Goal: Task Accomplishment & Management: Use online tool/utility

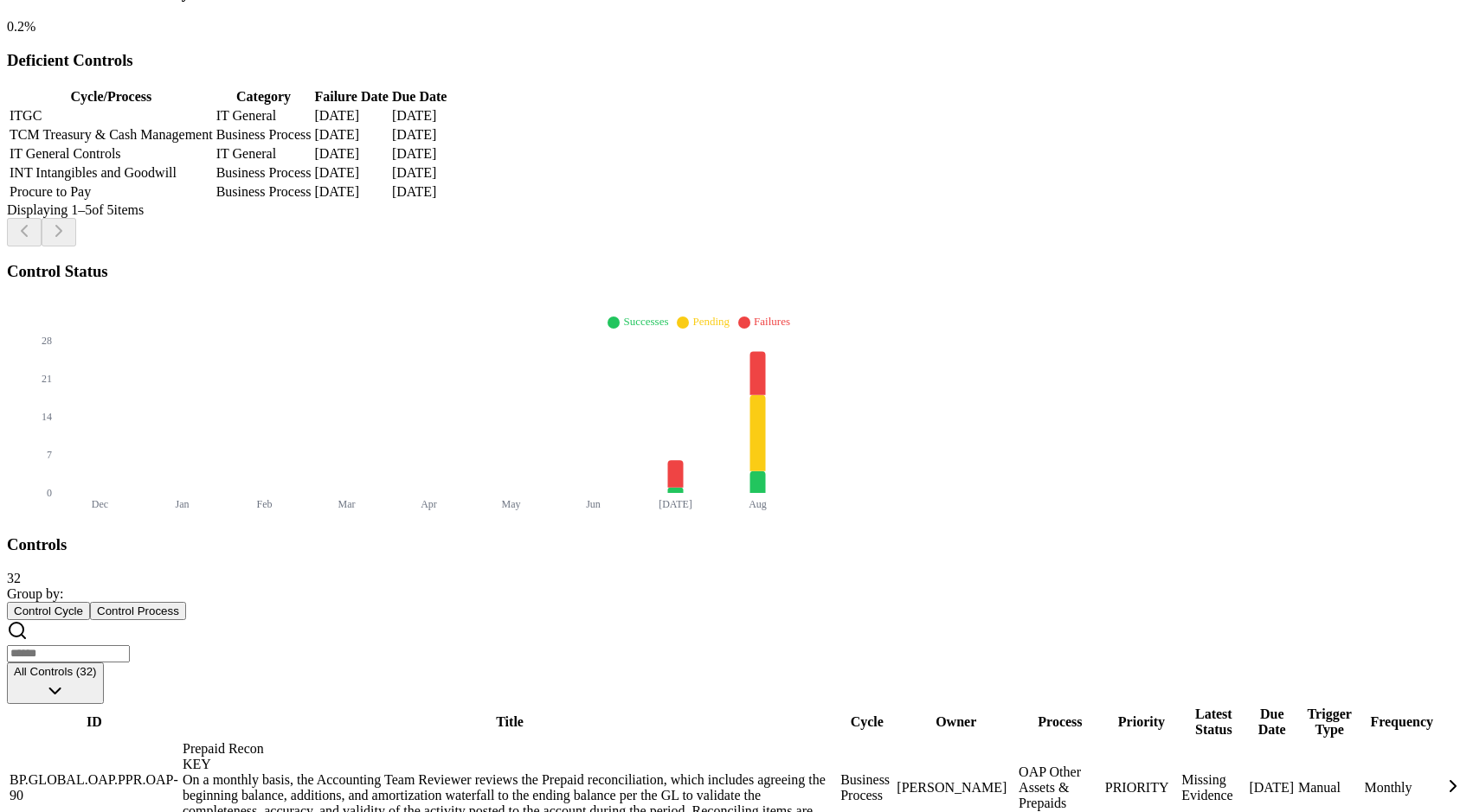
scroll to position [1829, 0]
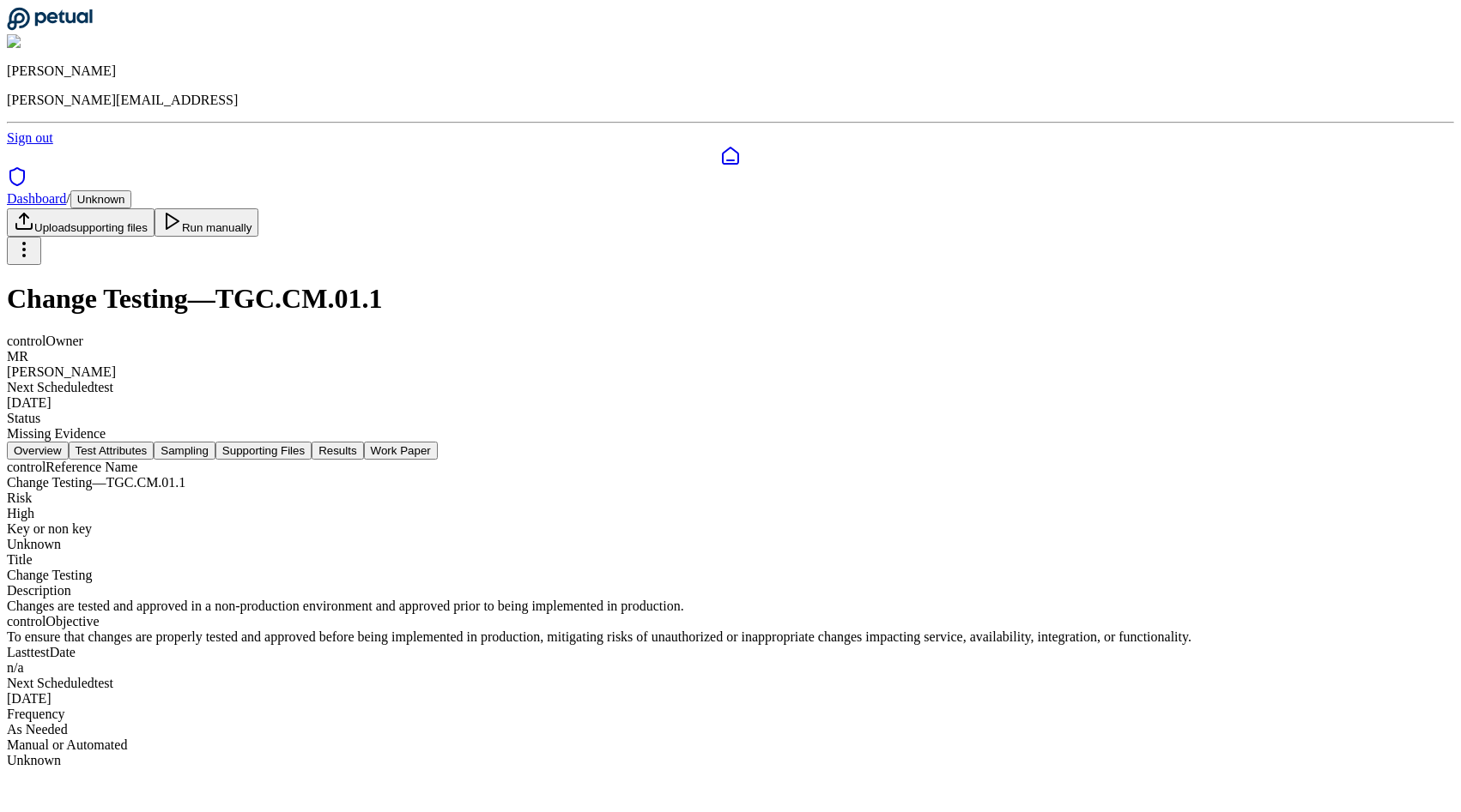
click at [216, 442] on button "Sampling" at bounding box center [184, 450] width 61 height 18
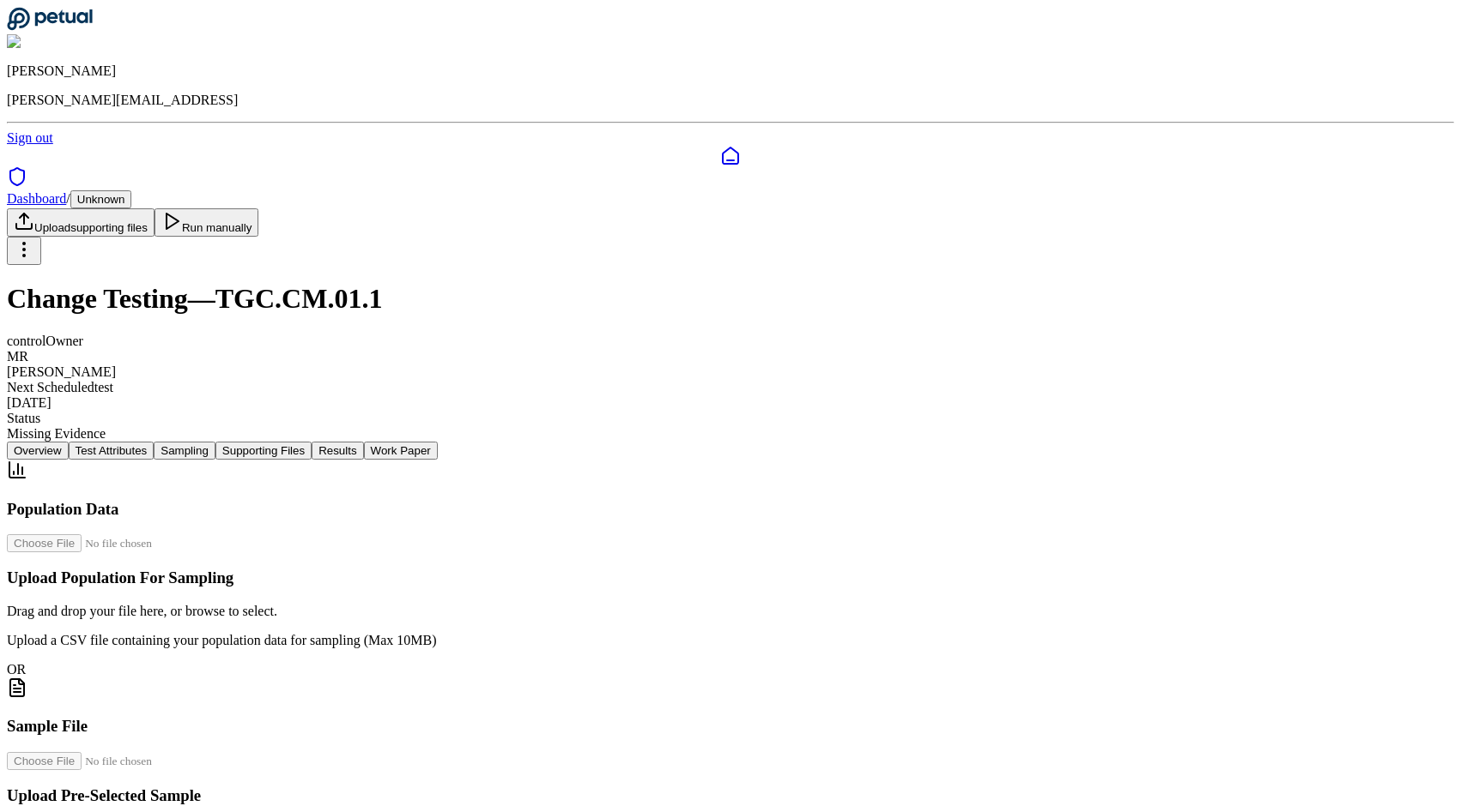
click at [311, 442] on button "Supporting Files" at bounding box center [263, 450] width 97 height 18
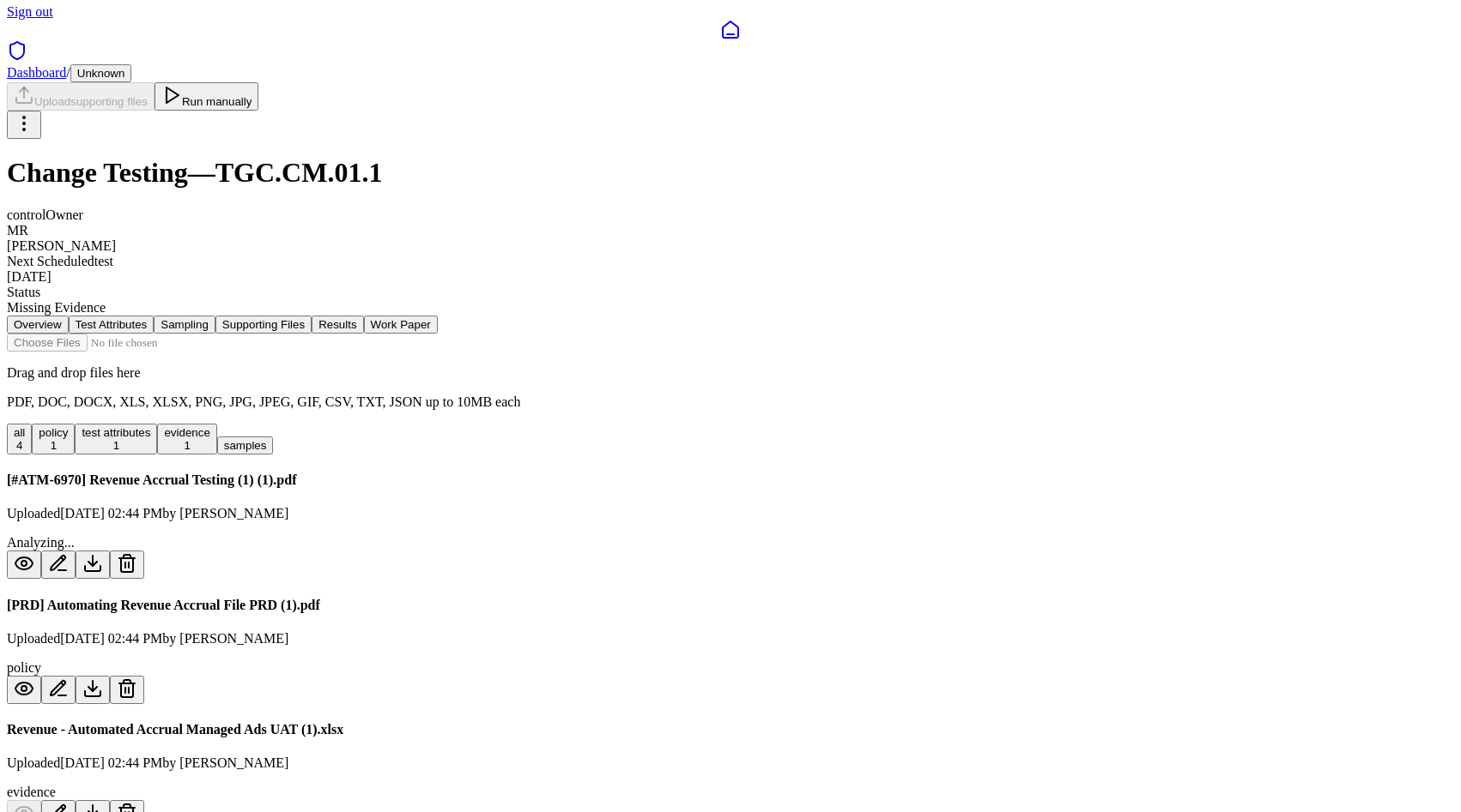
scroll to position [148, 0]
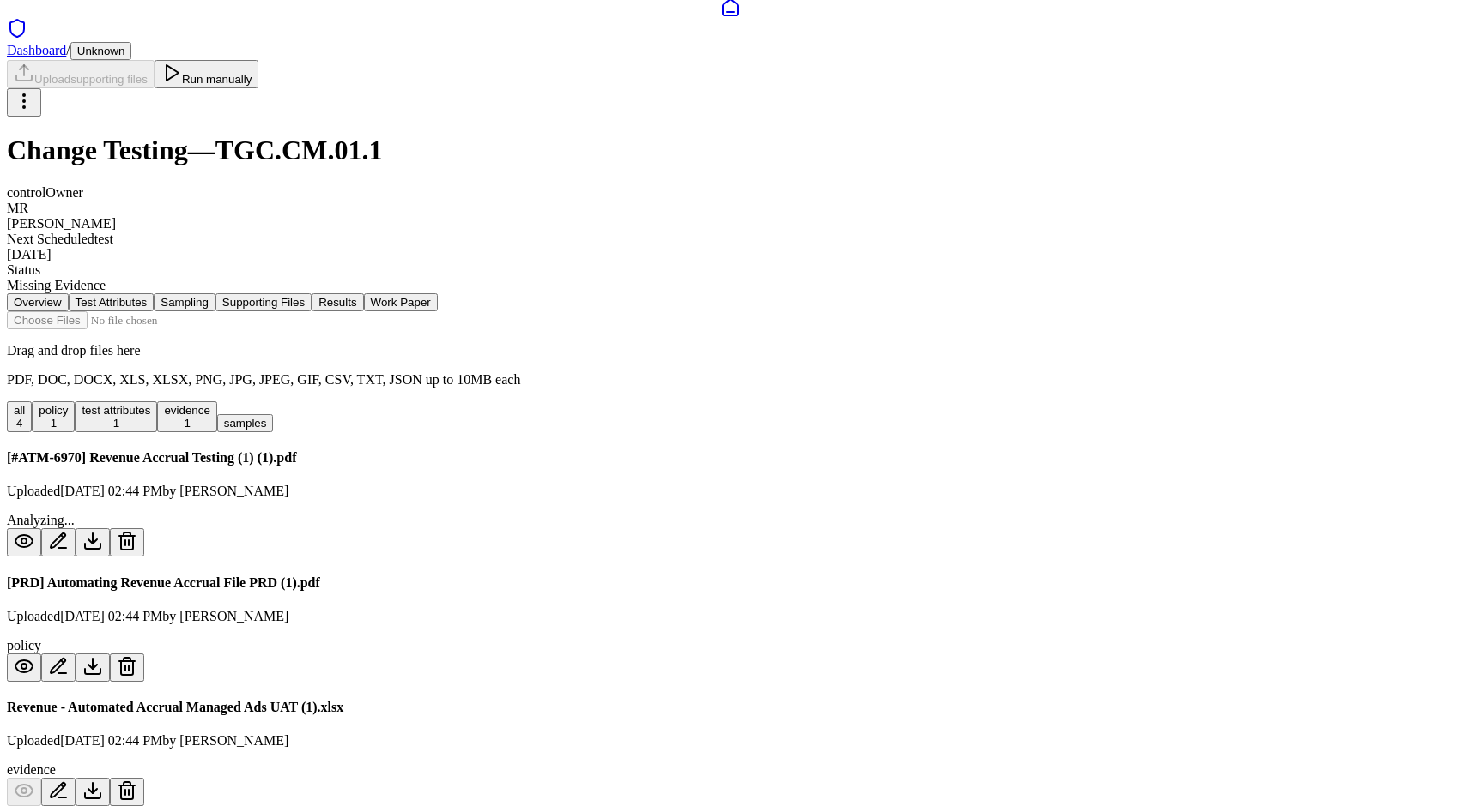
click at [557, 700] on h4 "Revenue - Automated Accrual Managed Ads UAT (1).xlsx" at bounding box center [730, 708] width 1447 height 16
click at [642, 700] on div "Revenue - Automated Accrual Managed Ads UAT (1).xlsx Uploaded Sep 3, 2025, 02:4…" at bounding box center [730, 753] width 1447 height 106
click at [154, 293] on button "Test Attributes" at bounding box center [111, 302] width 86 height 18
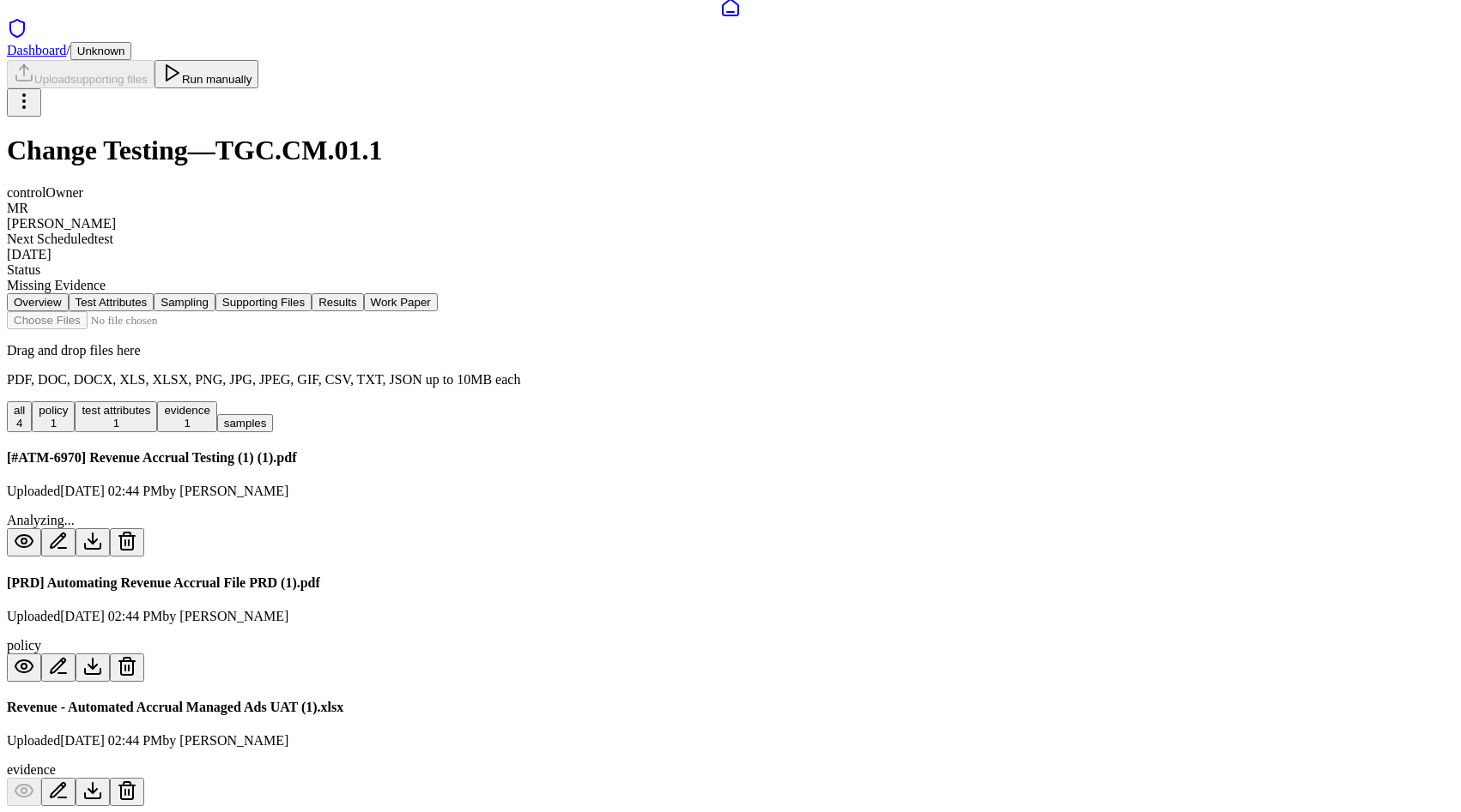
scroll to position [0, 0]
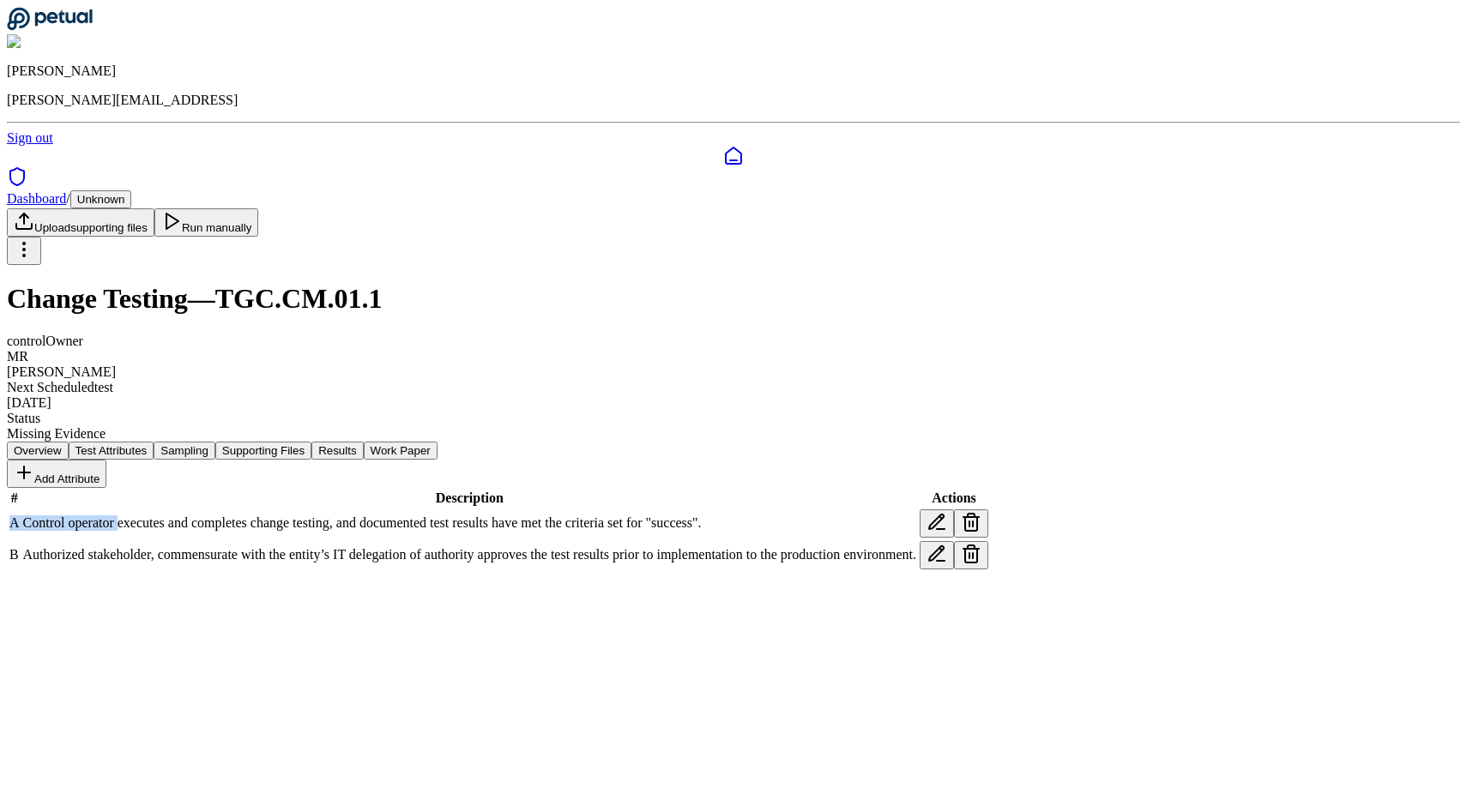
drag, startPoint x: 296, startPoint y: 454, endPoint x: 441, endPoint y: 454, distance: 145.0
click at [431, 509] on tr "A Control operator executes and completes change testing, and documented test r…" at bounding box center [499, 523] width 981 height 30
click at [441, 516] on span "Control operator executes and completes change testing, and documented test res…" at bounding box center [363, 522] width 678 height 15
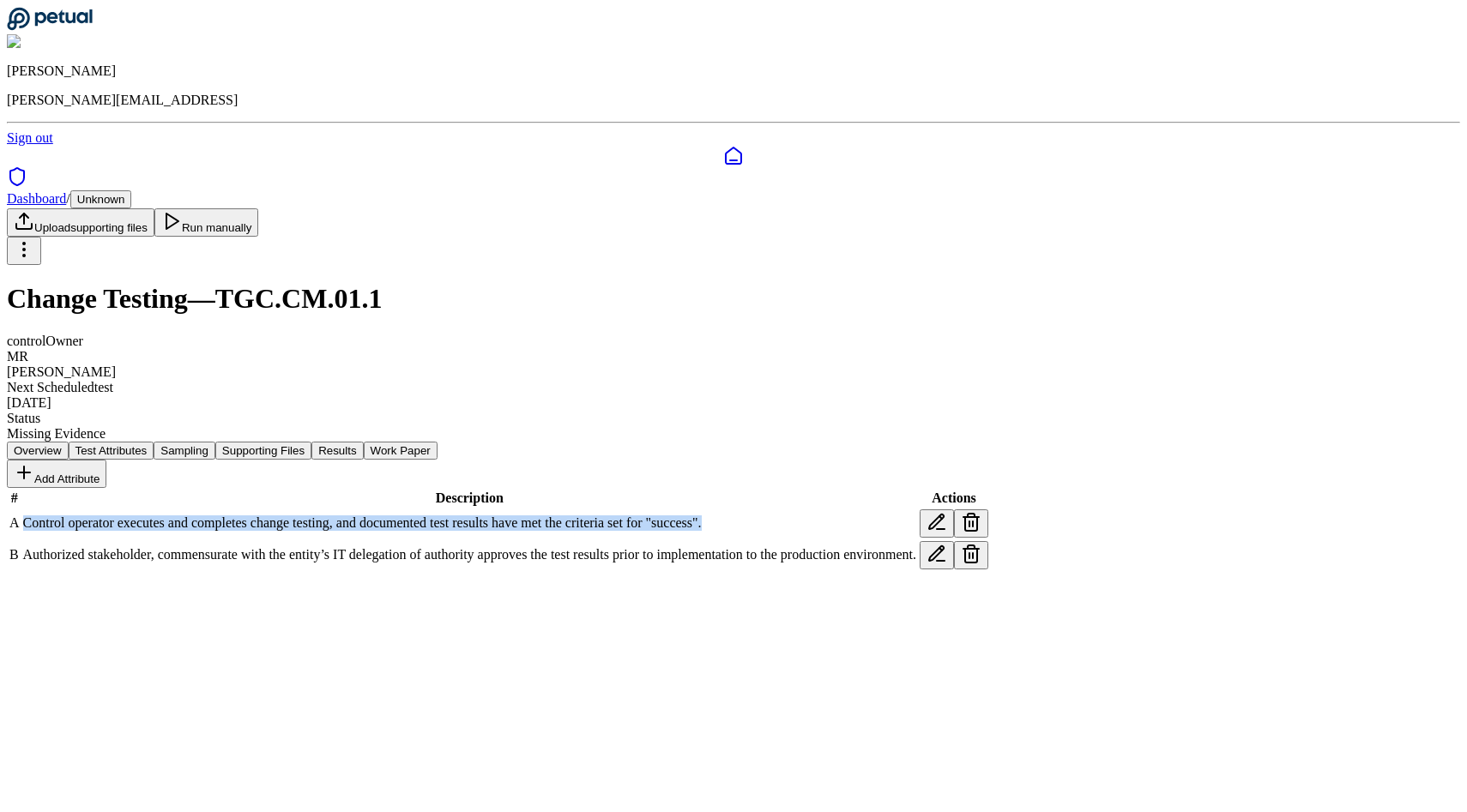
click at [441, 516] on span "Control operator executes and completes change testing, and documented test res…" at bounding box center [363, 522] width 678 height 15
click at [518, 516] on span "Control operator executes and completes change testing, and documented test res…" at bounding box center [363, 522] width 678 height 15
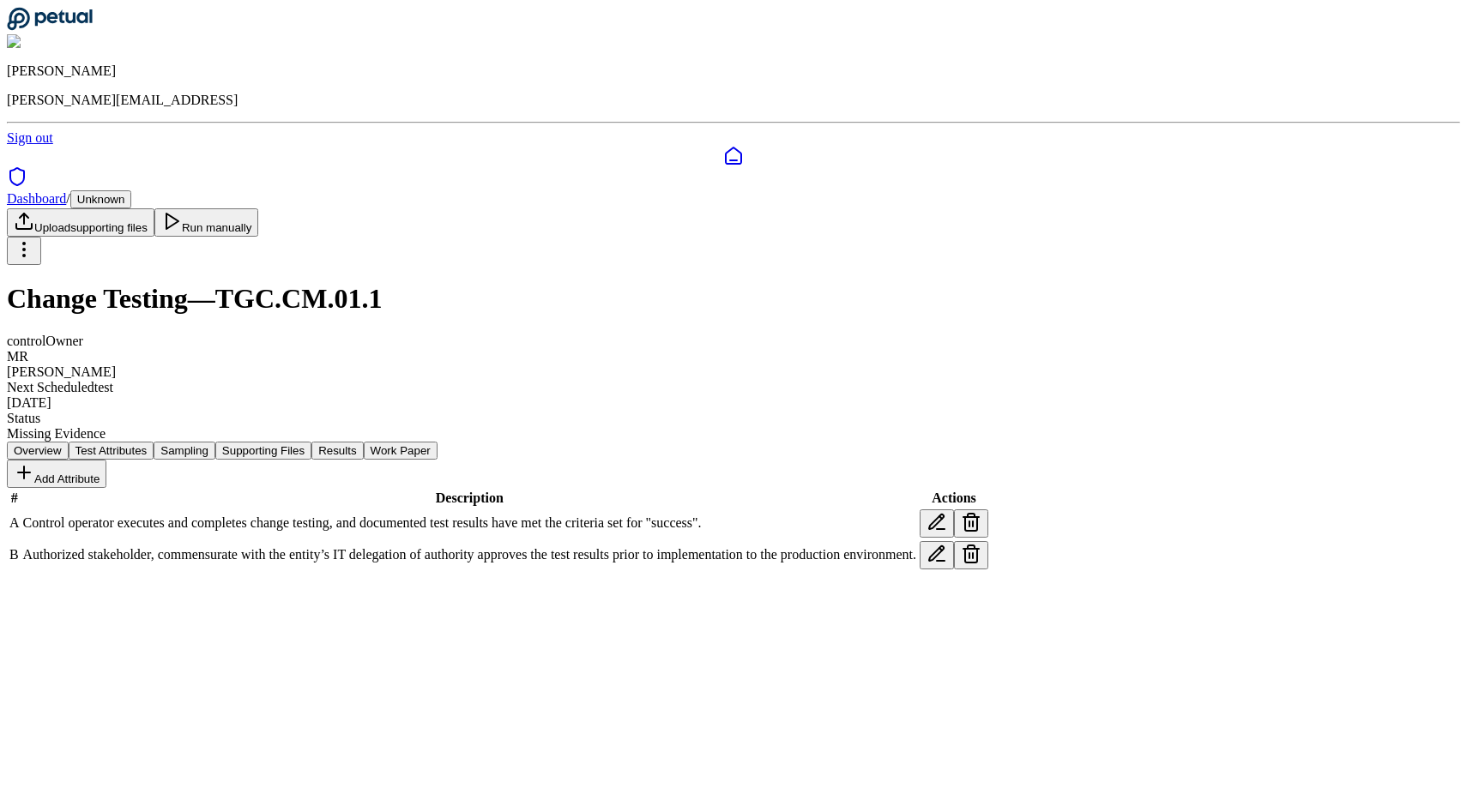
click at [363, 442] on button "Results" at bounding box center [336, 450] width 52 height 18
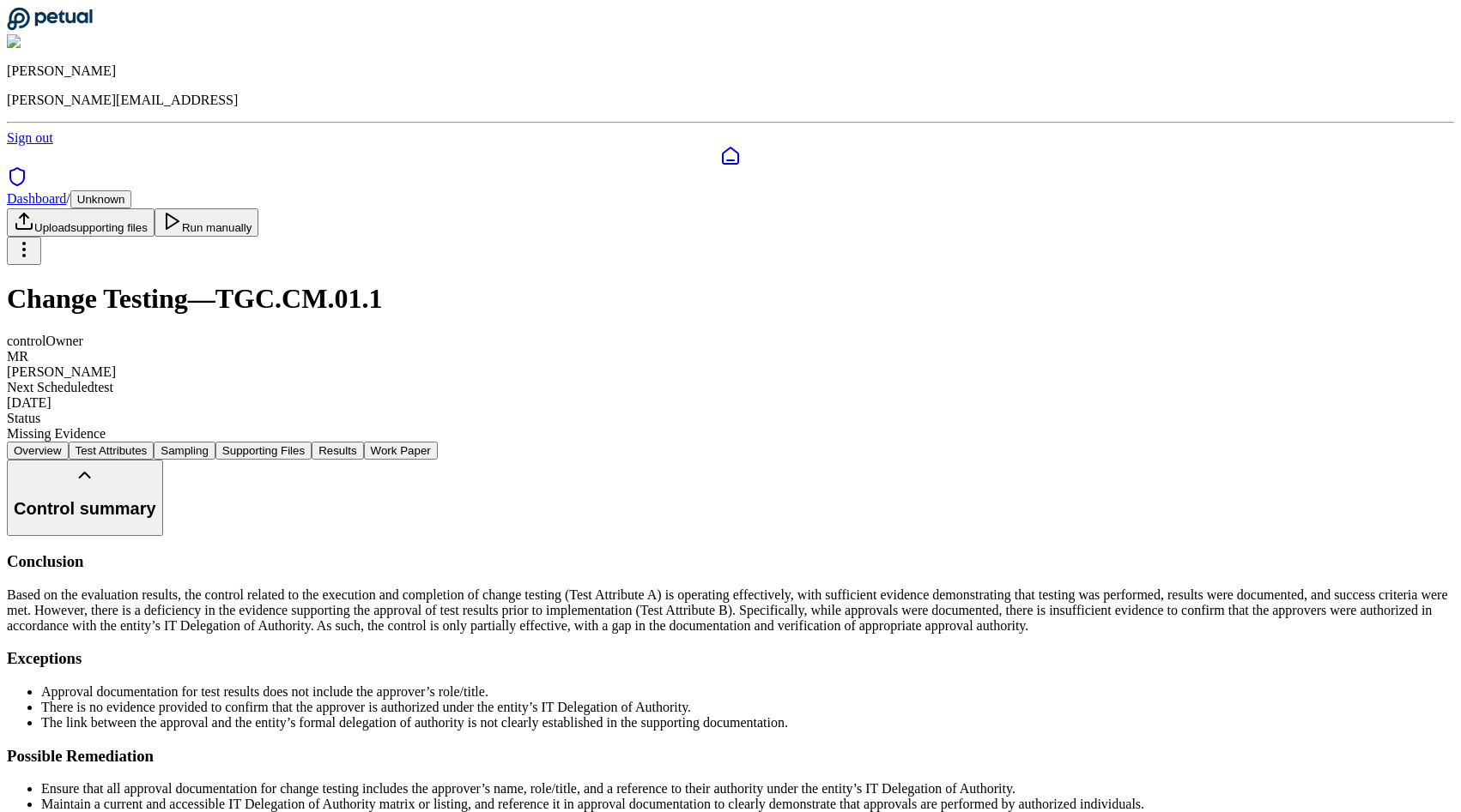
click at [259, 209] on button "Run manually" at bounding box center [206, 222] width 104 height 28
click at [311, 442] on button "Supporting Files" at bounding box center [263, 450] width 97 height 18
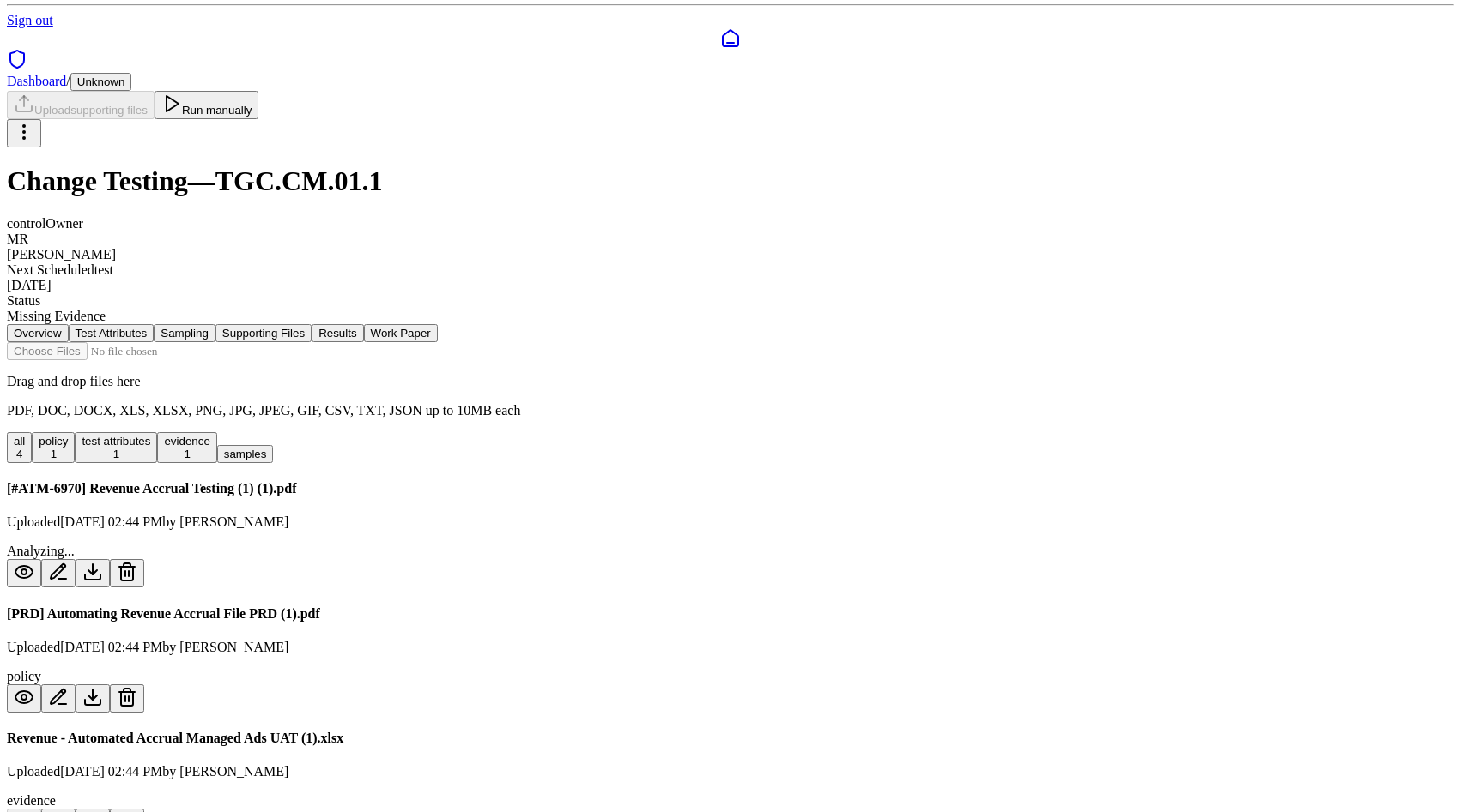
scroll to position [148, 0]
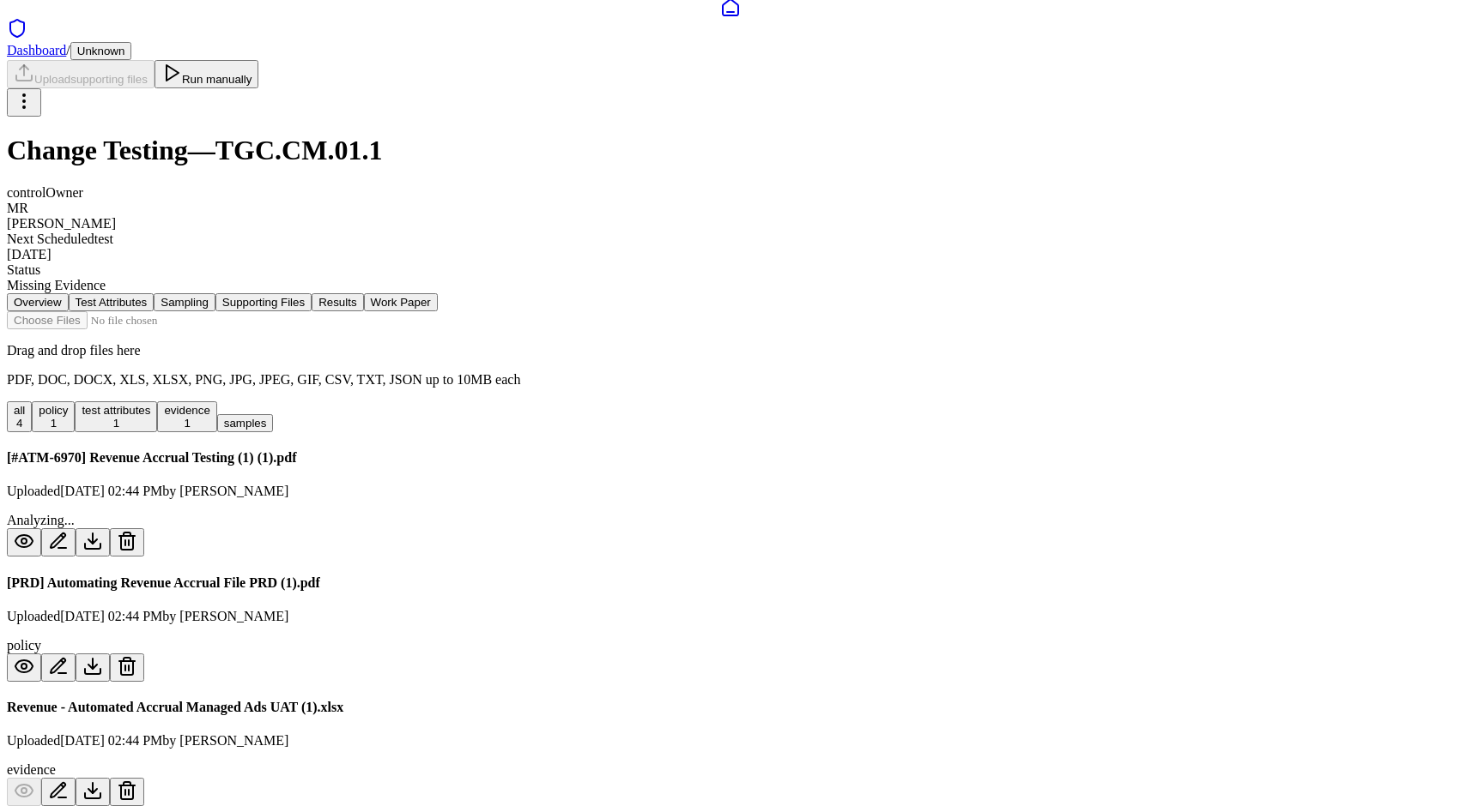
click at [363, 293] on button "Results" at bounding box center [336, 302] width 52 height 18
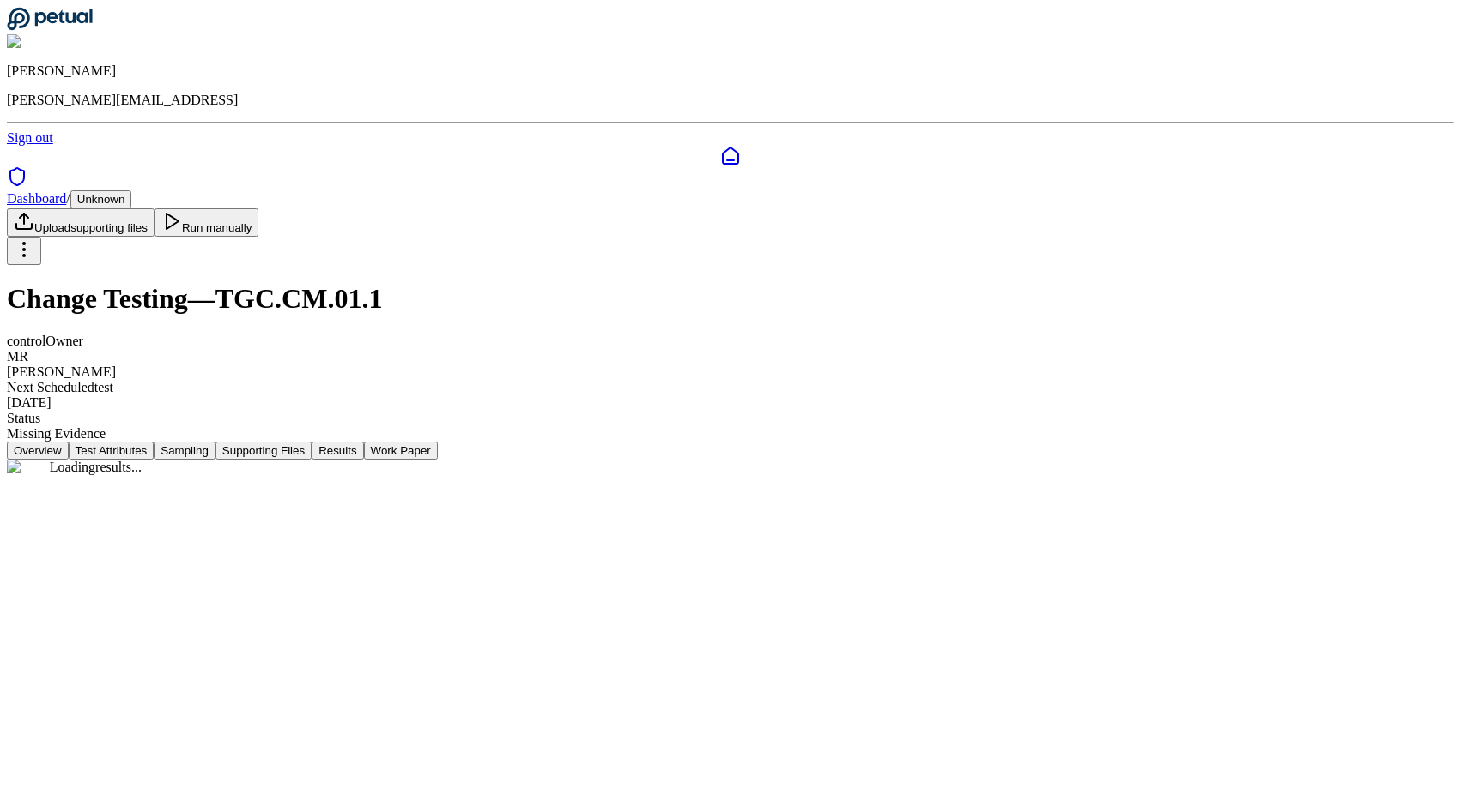
scroll to position [0, 0]
click at [589, 442] on nav "Overview Test Attributes Sampling Supporting Files Results Work Paper" at bounding box center [733, 450] width 1454 height 18
click at [311, 442] on button "Supporting Files" at bounding box center [263, 450] width 97 height 18
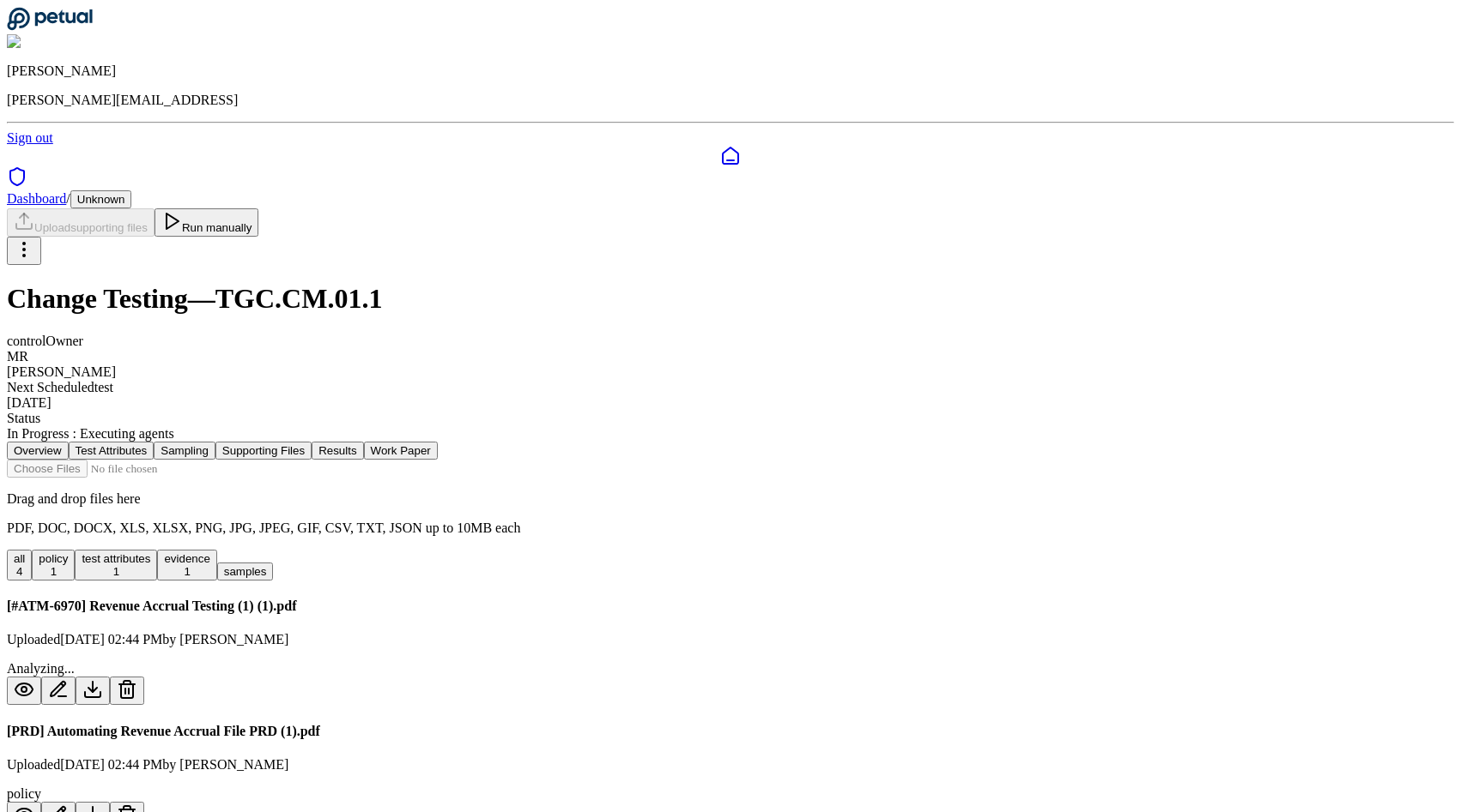
click at [216, 442] on button "Sampling" at bounding box center [184, 450] width 61 height 18
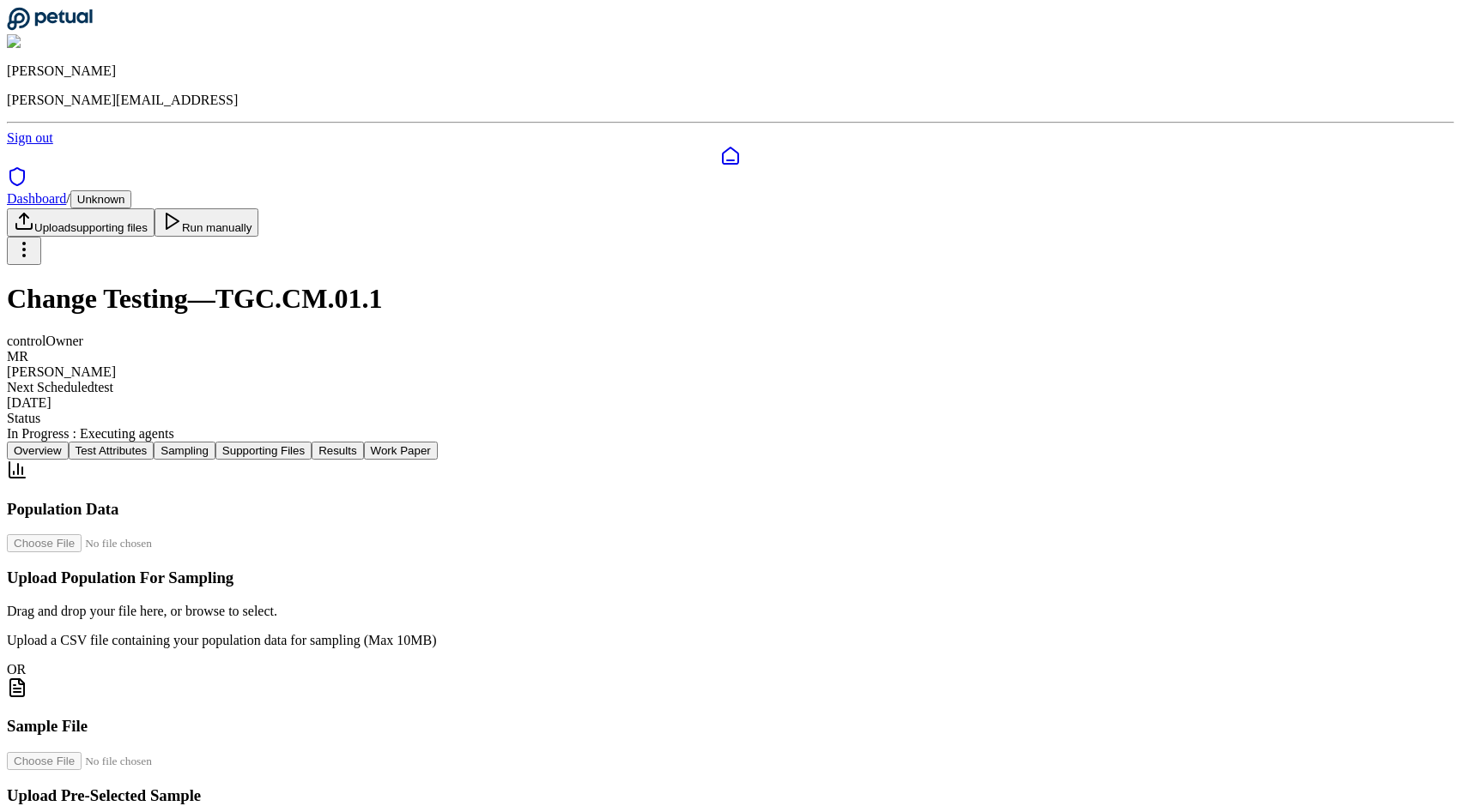
click at [154, 442] on button "Test Attributes" at bounding box center [111, 450] width 86 height 18
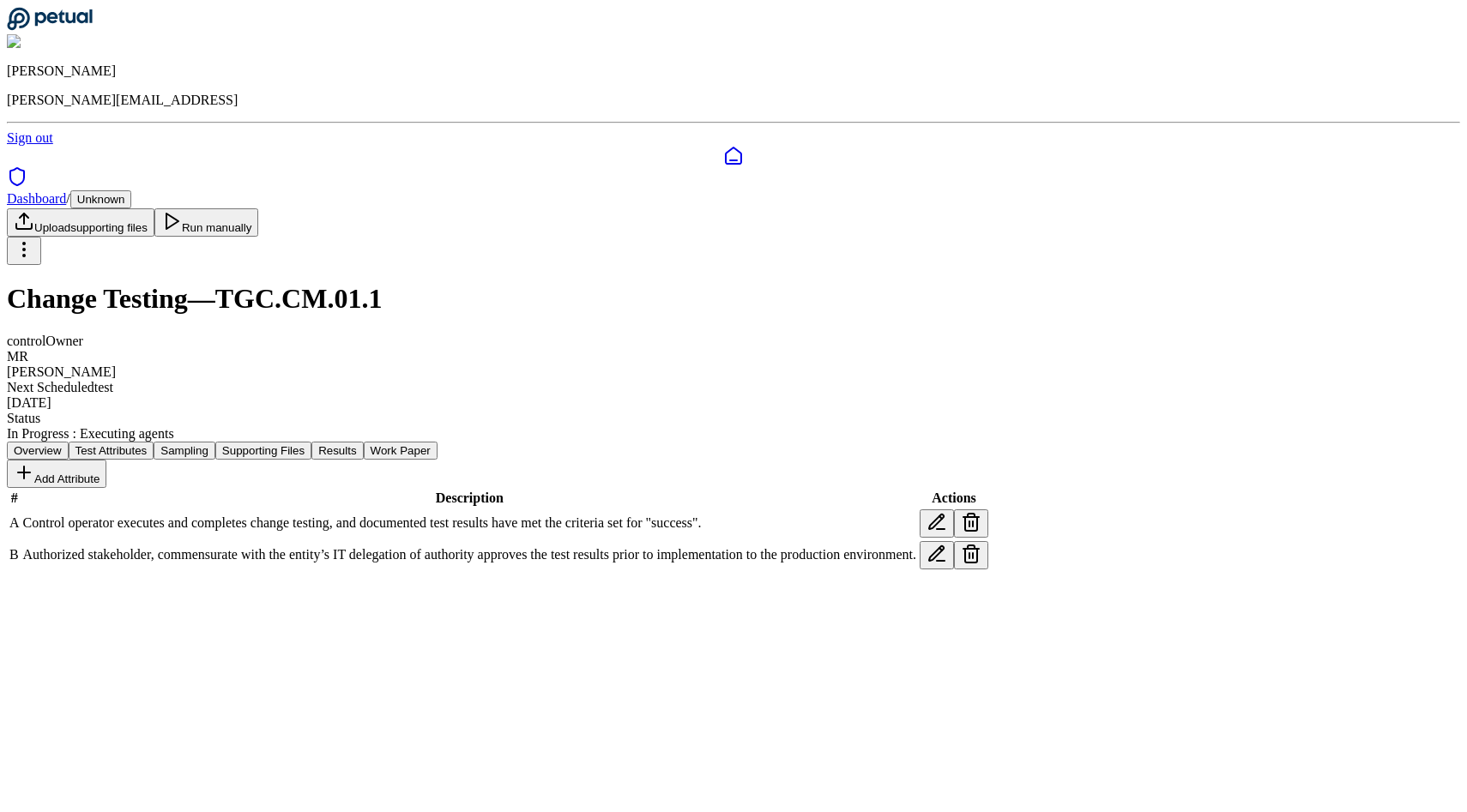
click at [363, 442] on button "Results" at bounding box center [336, 450] width 52 height 18
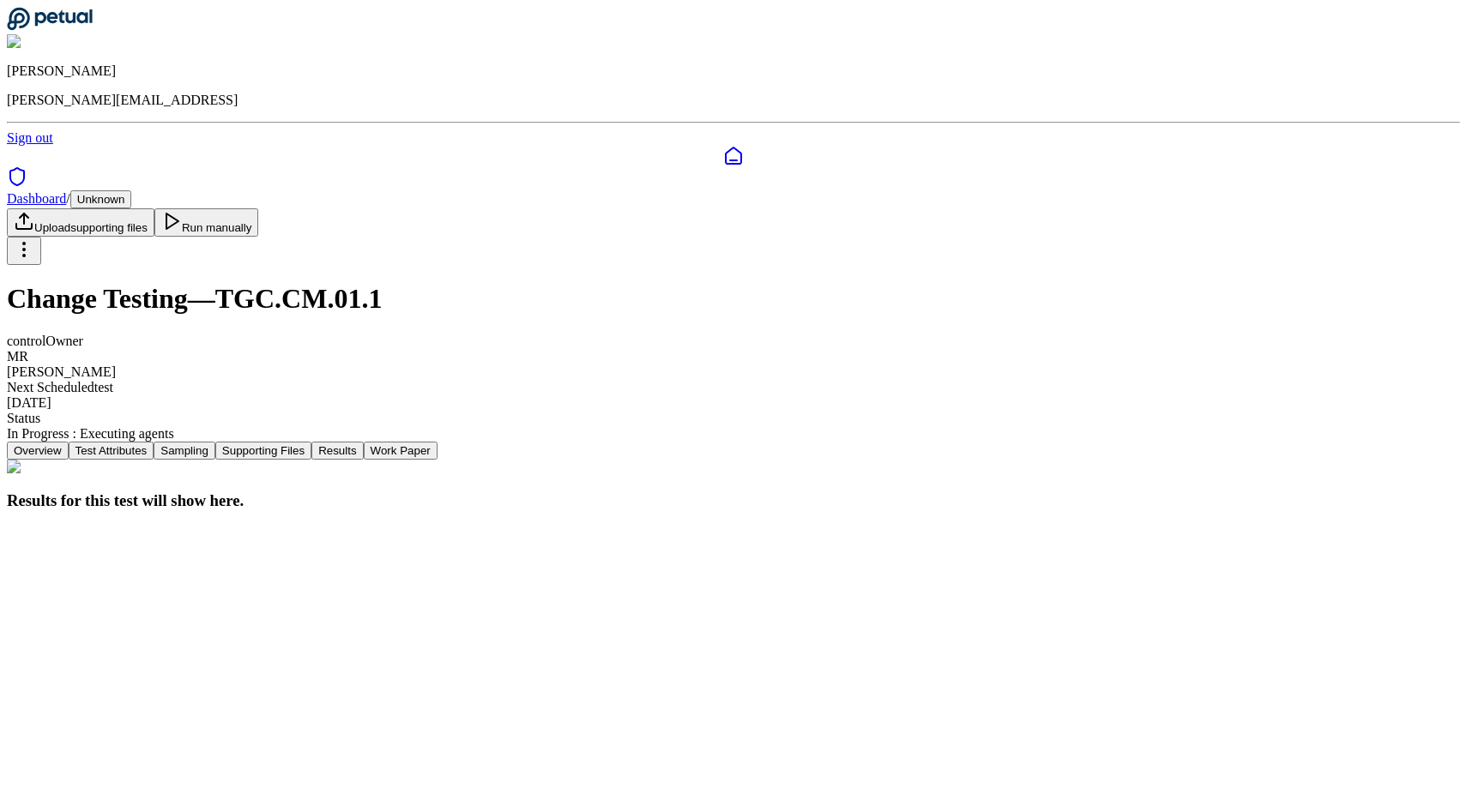
click at [311, 442] on button "Supporting Files" at bounding box center [263, 450] width 97 height 18
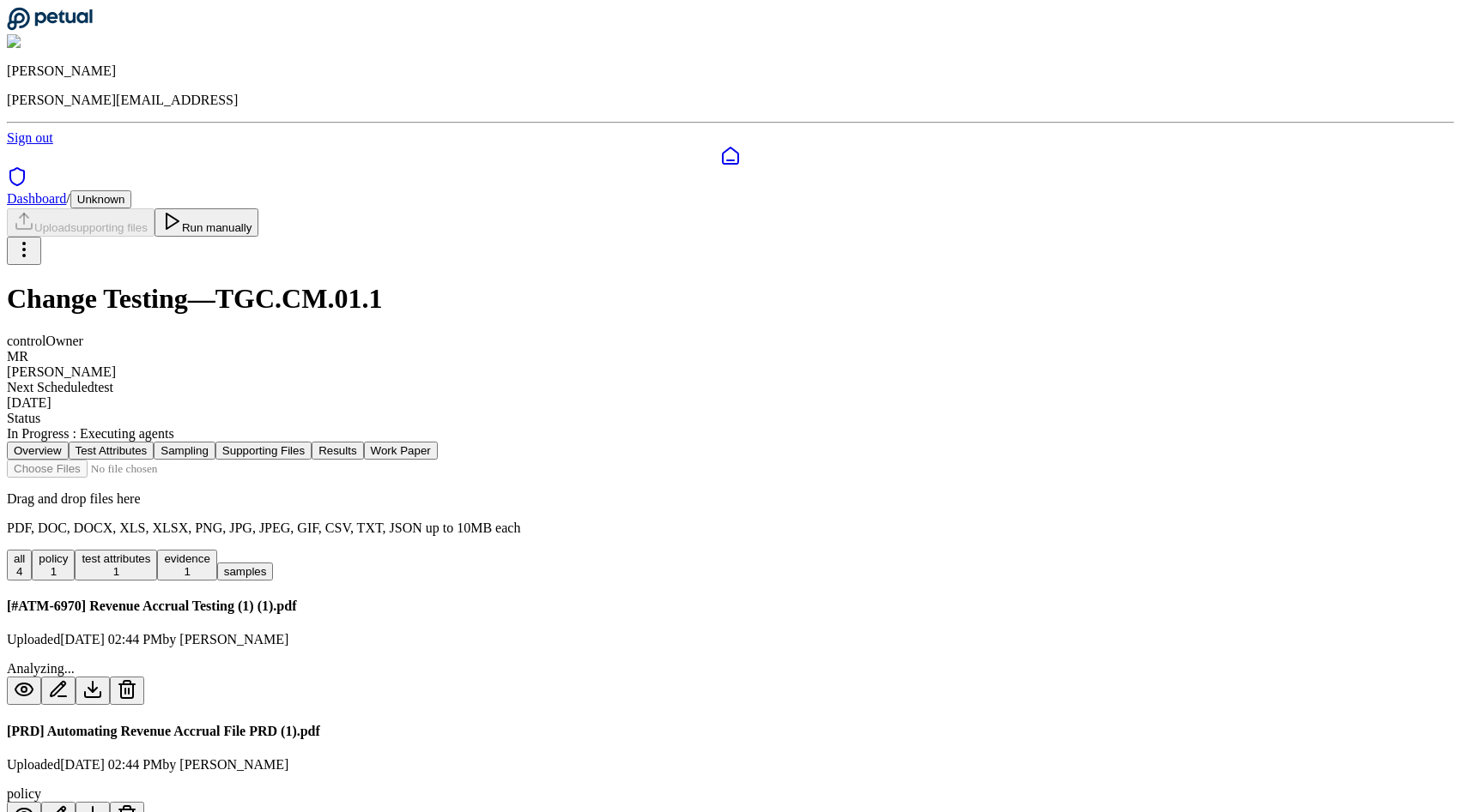
click at [790, 190] on div "Dashboard / Unknown Upload supporting files Run manually" at bounding box center [730, 227] width 1447 height 75
click at [799, 283] on h1 "Change Testing — TGC.CM.01.1" at bounding box center [730, 298] width 1447 height 32
click at [363, 442] on button "Results" at bounding box center [336, 450] width 52 height 18
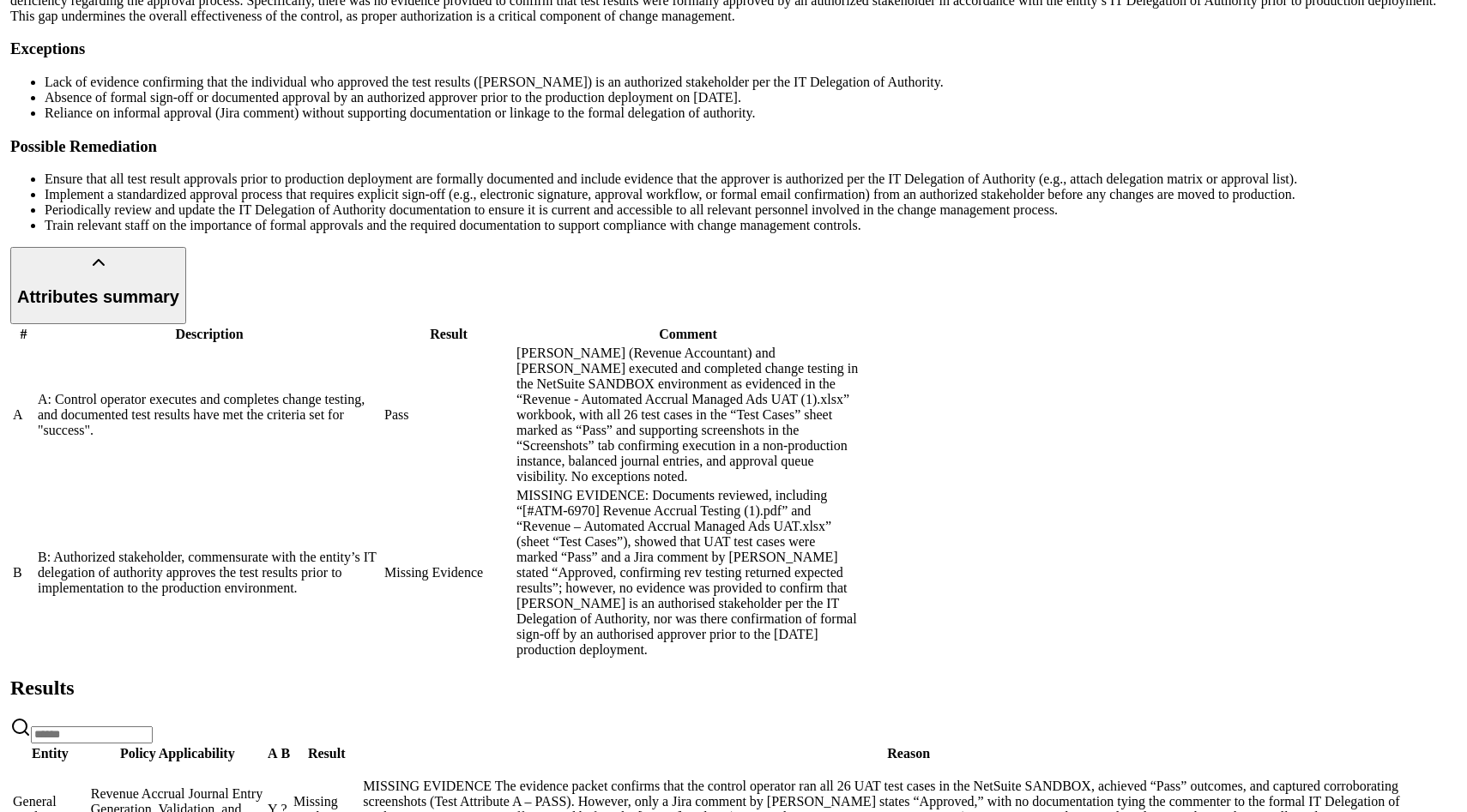
scroll to position [707, 0]
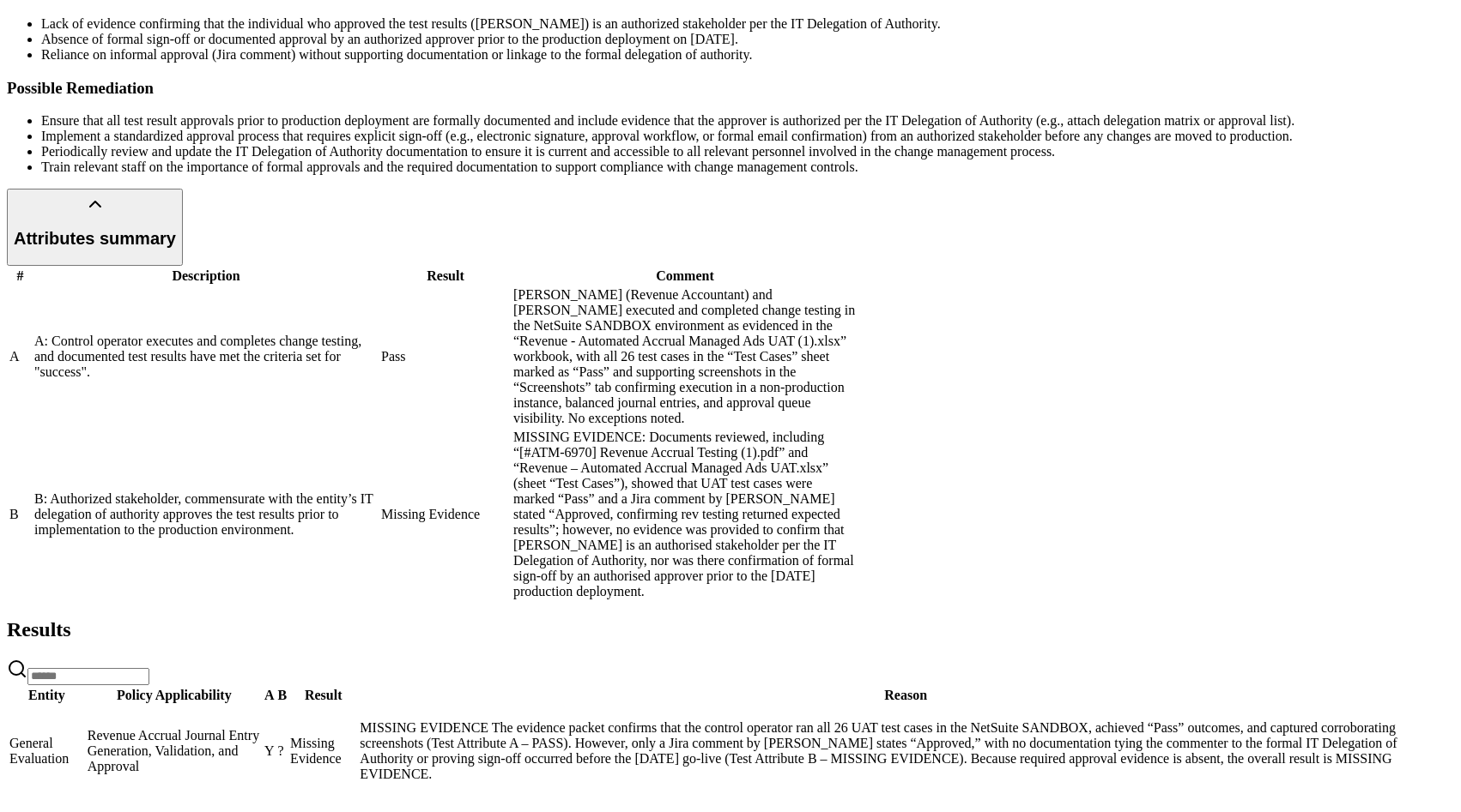
click at [261, 706] on td "Revenue Accrual Journal Entry Generation, Validation, and Approval" at bounding box center [175, 751] width 176 height 91
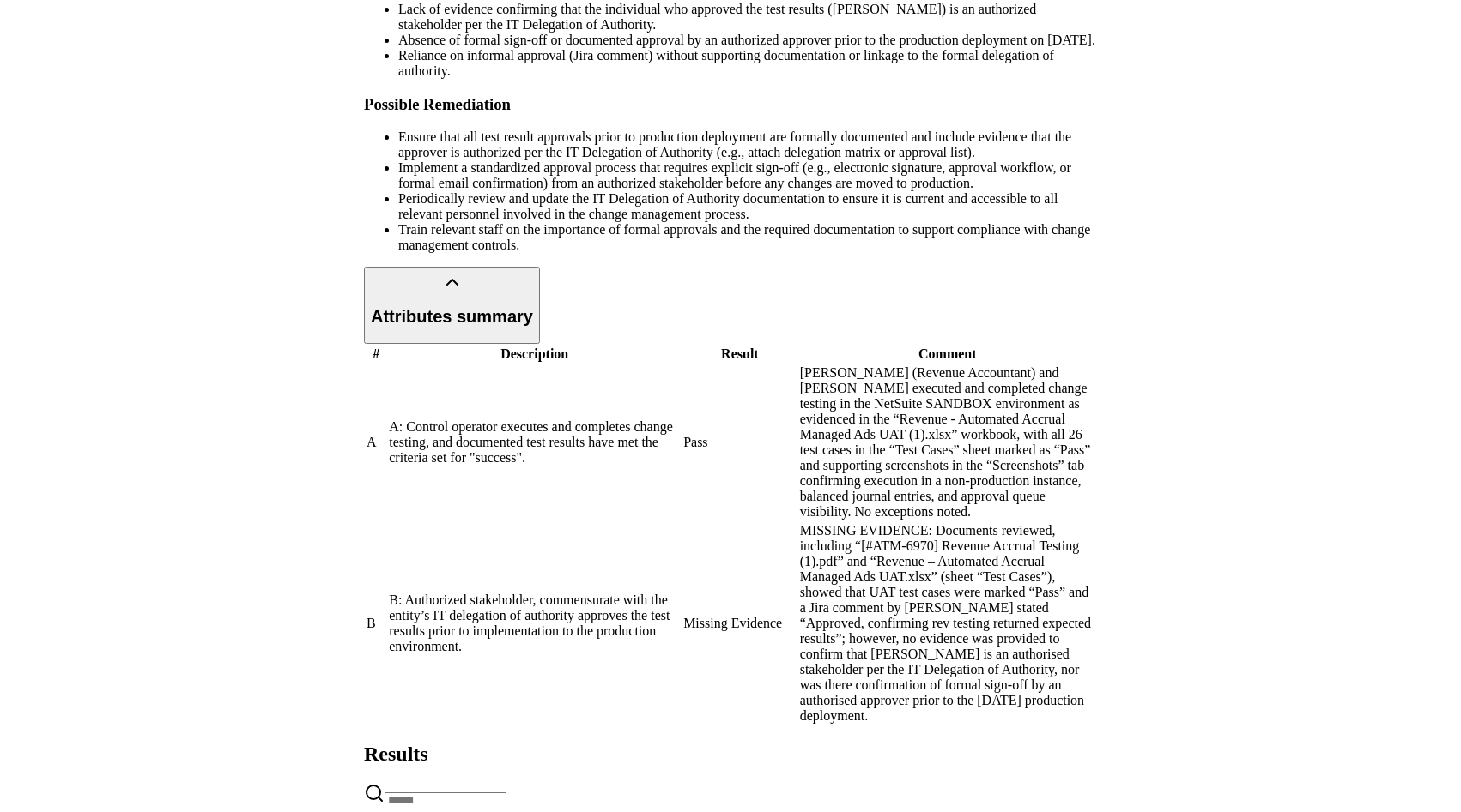
scroll to position [0, 0]
